Goal: Transaction & Acquisition: Purchase product/service

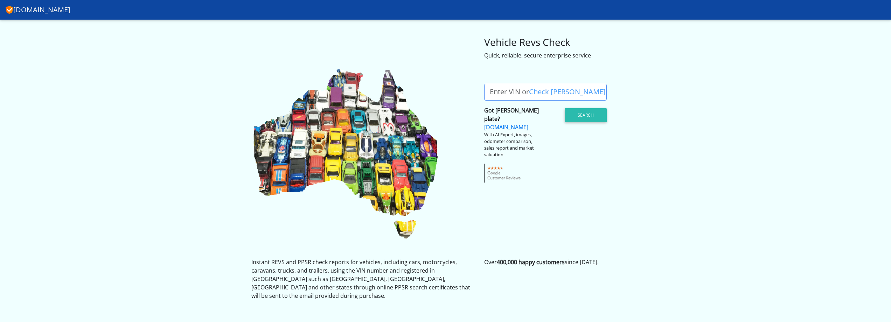
click at [500, 93] on label "Enter VIN or Check Rego" at bounding box center [547, 92] width 127 height 17
click at [500, 93] on input "Enter VIN or Check Rego" at bounding box center [545, 92] width 122 height 17
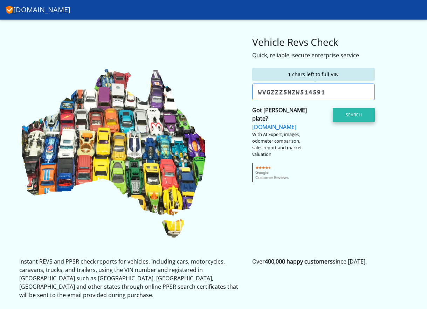
click at [353, 112] on button "Search" at bounding box center [353, 115] width 42 height 14
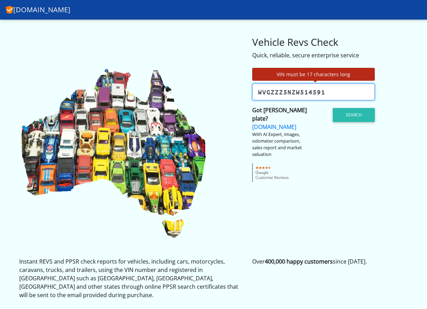
drag, startPoint x: 341, startPoint y: 92, endPoint x: 217, endPoint y: 96, distance: 123.2
click at [217, 96] on div "VIN must be 17 characters long Enter VIN or Check Rego Check Rego? wvgzzz5nzw51…" at bounding box center [213, 149] width 399 height 181
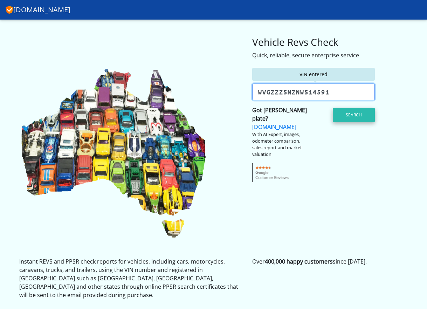
type input "wvgzzz5nznw514591"
click at [353, 111] on button "Search" at bounding box center [353, 115] width 42 height 14
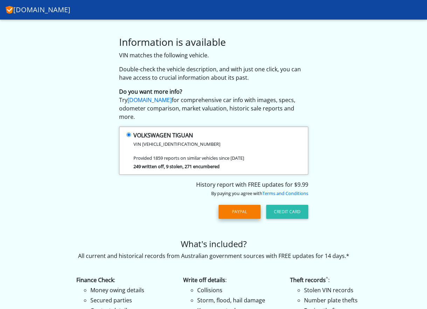
click at [245, 205] on button "PayPal" at bounding box center [239, 212] width 42 height 14
click at [292, 205] on button "Credit Card" at bounding box center [287, 212] width 42 height 14
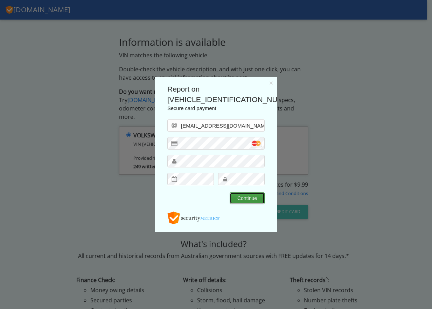
click at [250, 199] on button "Continue" at bounding box center [247, 198] width 35 height 12
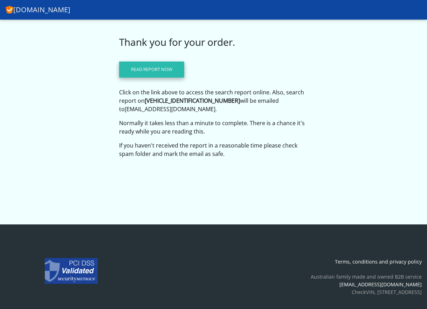
click at [156, 69] on link "Read report now" at bounding box center [151, 70] width 65 height 16
